Goal: Check status: Check status

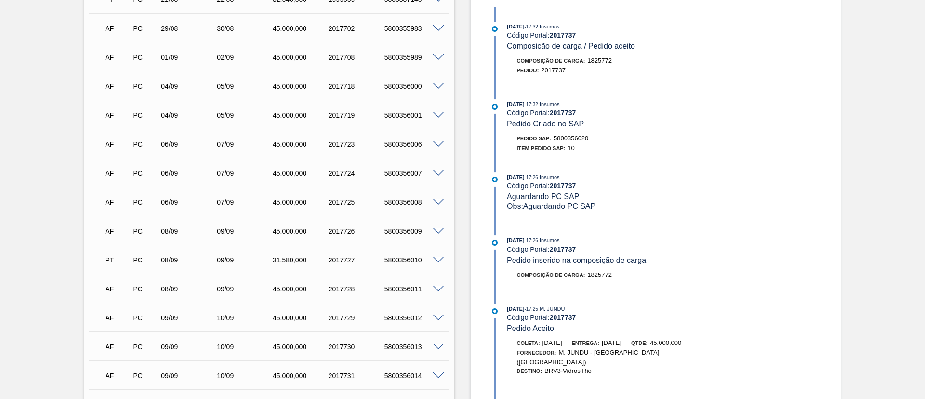
scroll to position [72, 0]
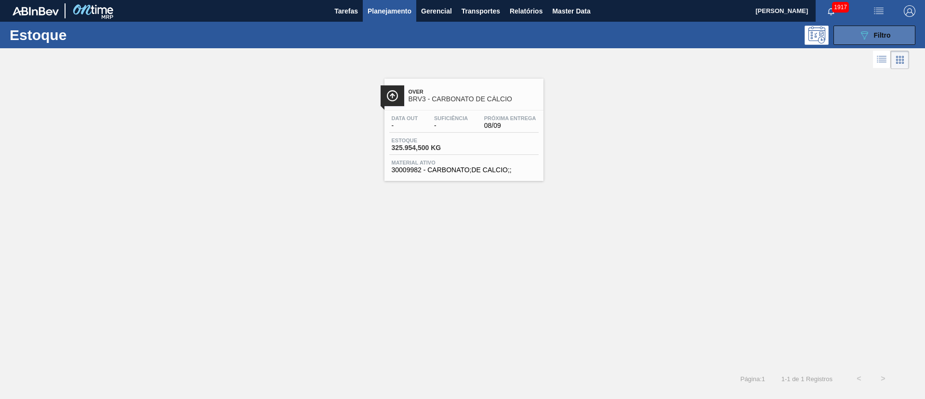
click at [845, 37] on button "089F7B8B-B2A5-4AFE-B5C0-19BA573D28AC Filtro" at bounding box center [875, 35] width 82 height 19
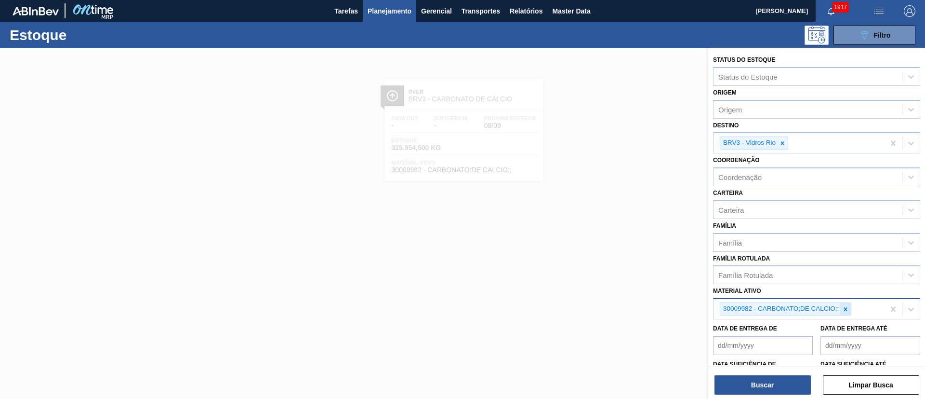
click at [843, 307] on icon at bounding box center [845, 309] width 7 height 7
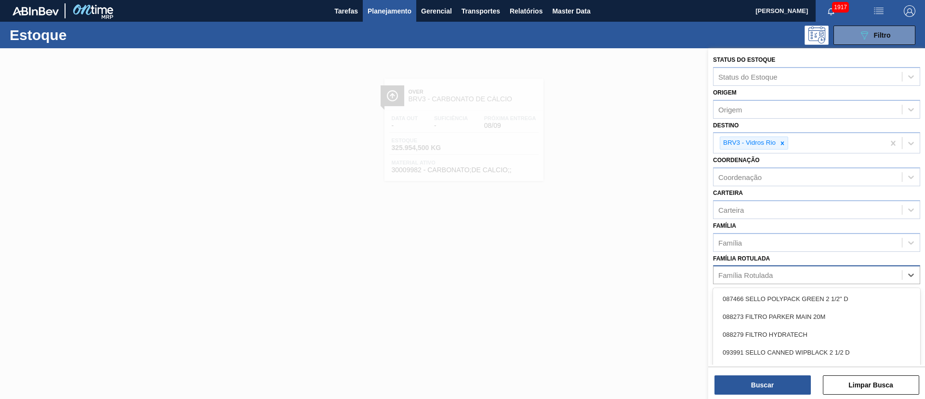
click at [777, 270] on div "Família Rotulada" at bounding box center [808, 275] width 188 height 14
paste Rotulada "RÓTULO FRONT BOHEMIA 300ML"
type Rotulada "RÓTULO FRONT BOHEMIA 300ML"
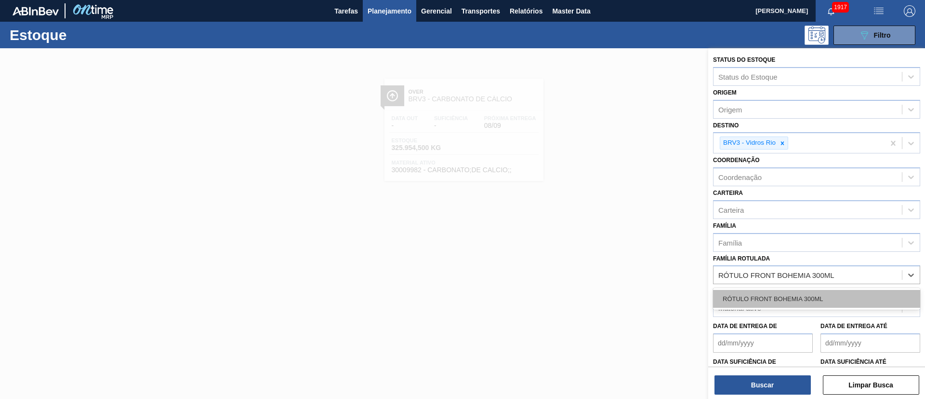
click at [777, 297] on div "RÓTULO FRONT BOHEMIA 300ML" at bounding box center [816, 299] width 207 height 18
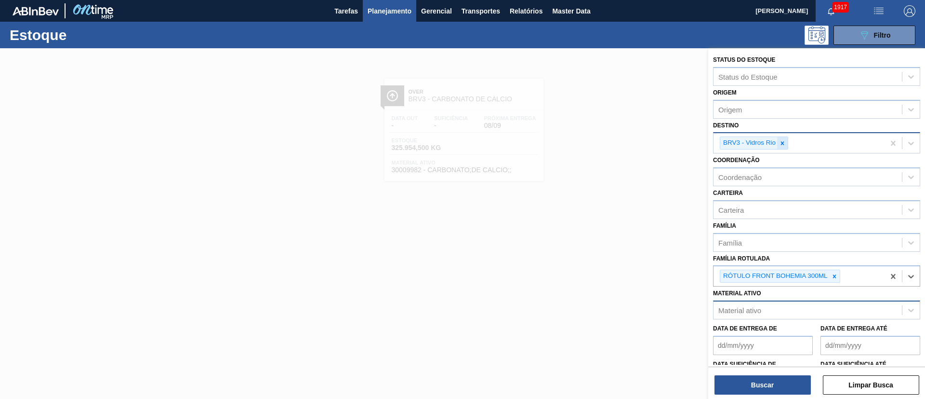
click at [784, 144] on icon at bounding box center [782, 142] width 3 height 3
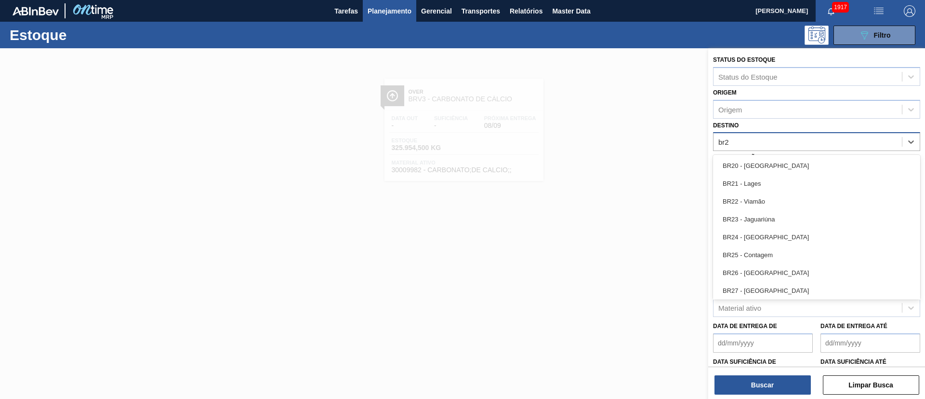
type input "br27"
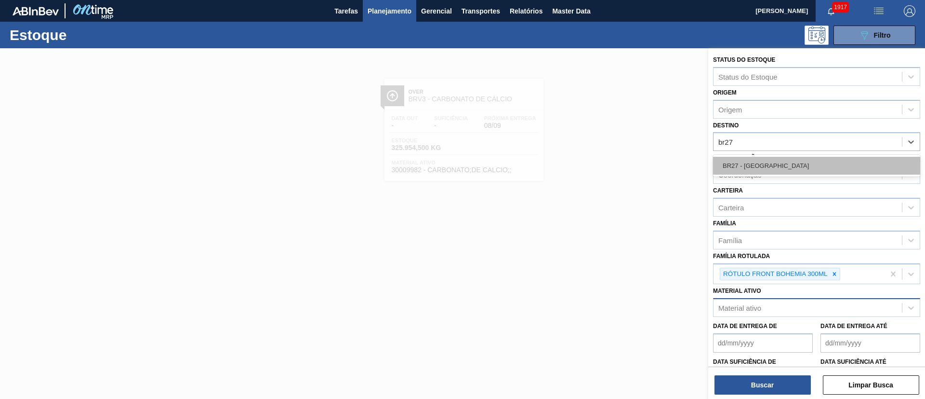
click at [764, 160] on div "BR27 - Nova Minas" at bounding box center [816, 166] width 207 height 18
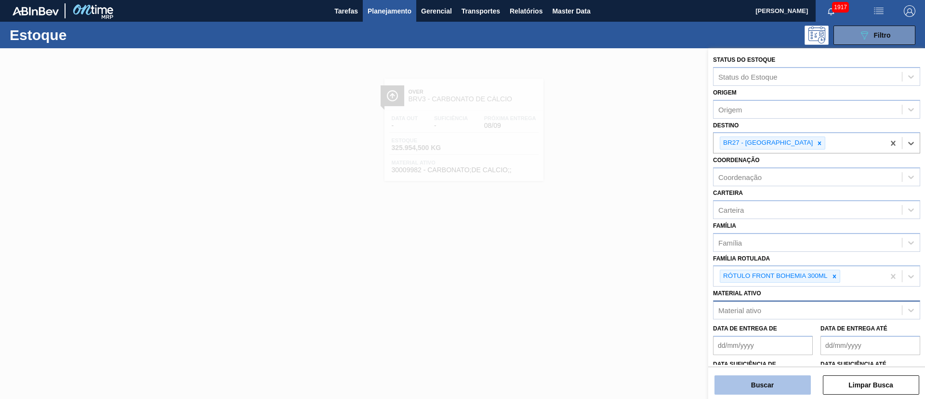
click at [758, 382] on button "Buscar" at bounding box center [763, 384] width 96 height 19
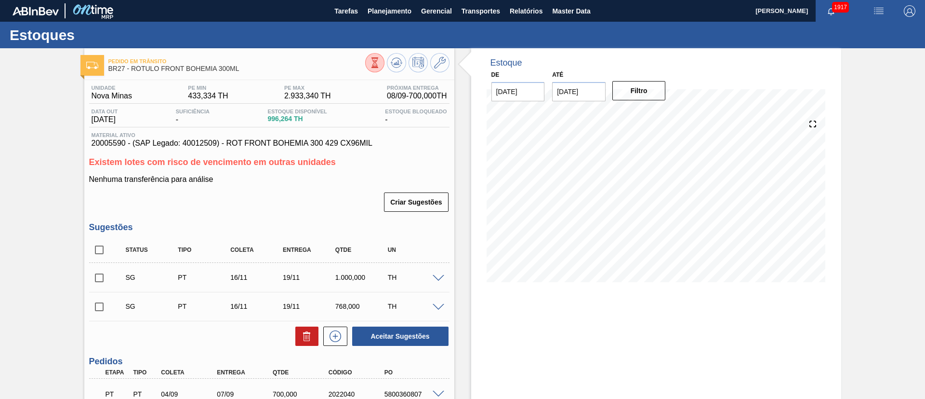
click at [103, 247] on input "checkbox" at bounding box center [99, 250] width 20 height 20
checkbox input "true"
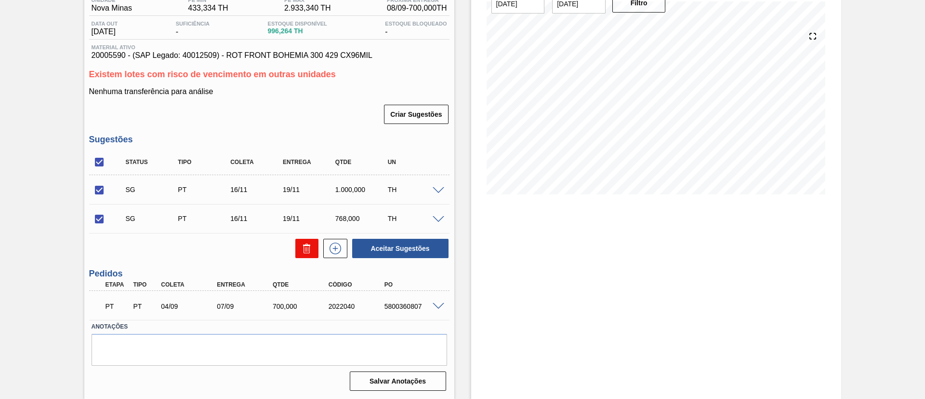
click at [306, 248] on icon at bounding box center [306, 249] width 0 height 5
checkbox input "false"
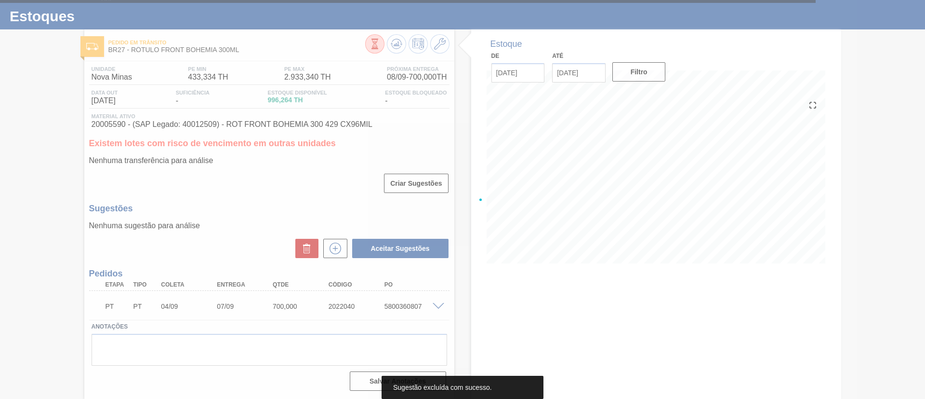
scroll to position [19, 0]
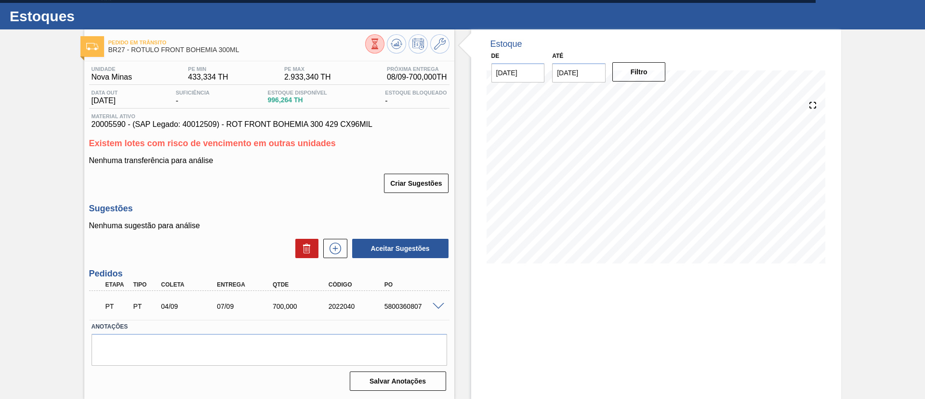
click at [551, 301] on div "Estoque De 08/09/2025 Até 22/09/2025 Filtro" at bounding box center [656, 213] width 370 height 369
